Goal: Navigation & Orientation: Find specific page/section

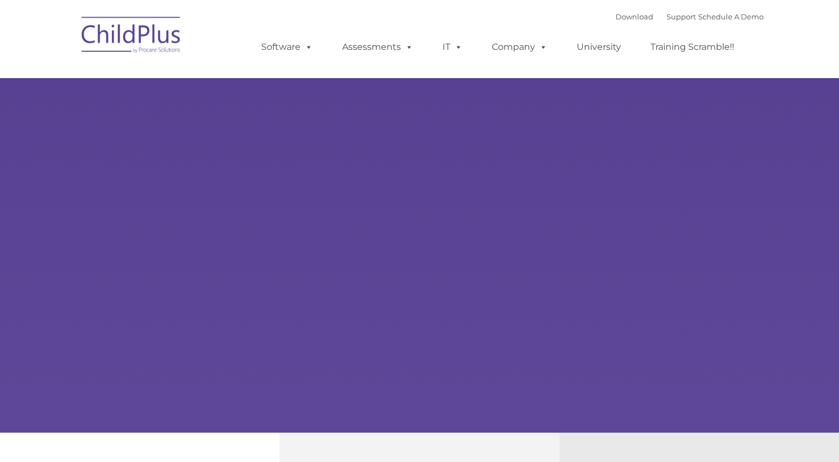
select select "MEDIUM"
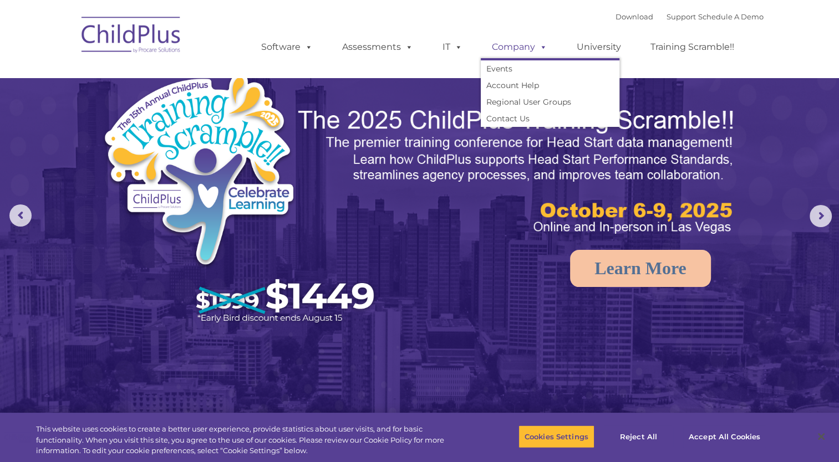
click at [518, 44] on link "Company" at bounding box center [520, 47] width 78 height 22
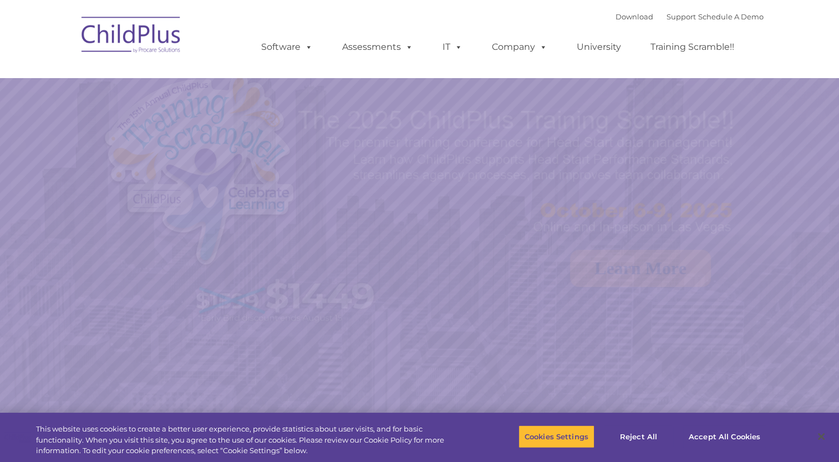
select select "MEDIUM"
